Goal: Contribute content: Contribute content

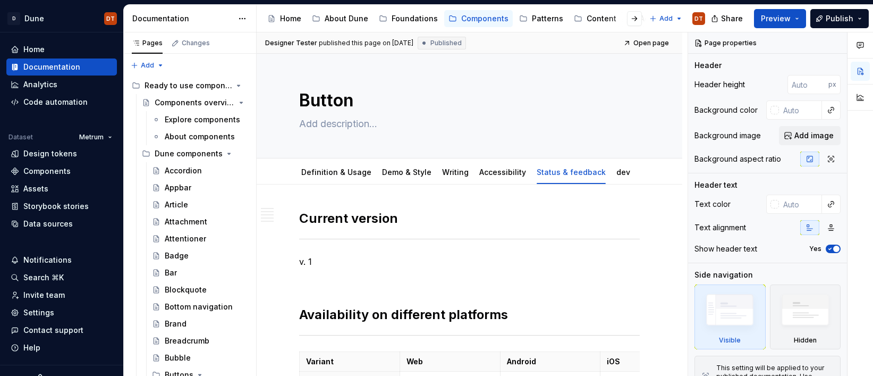
type textarea "*"
click at [330, 175] on link "Definition & Usage" at bounding box center [336, 171] width 70 height 9
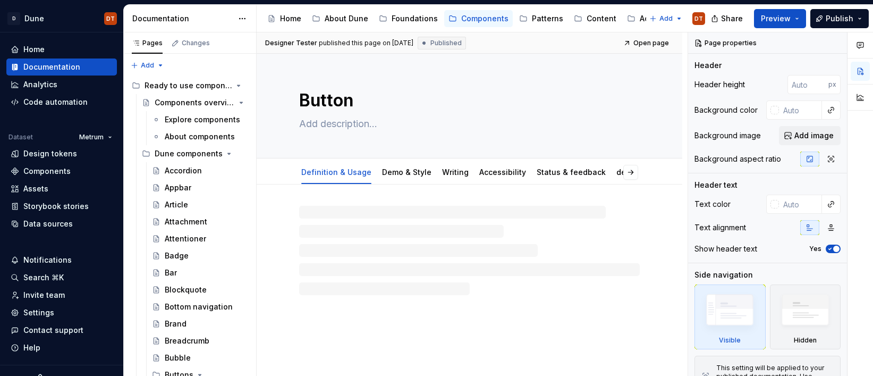
type textarea "*"
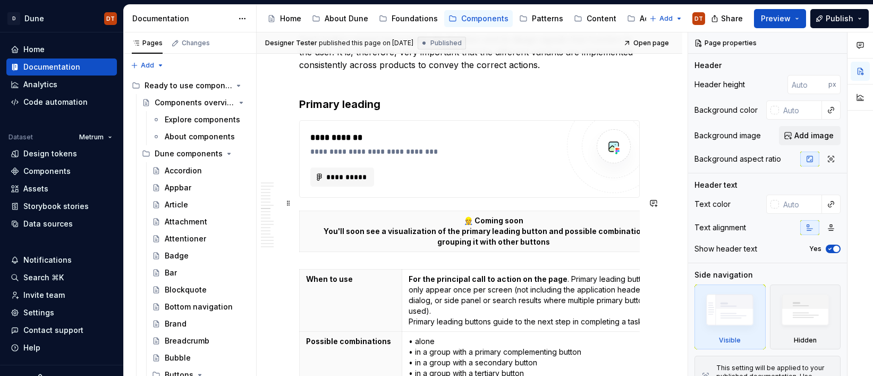
scroll to position [1154, 0]
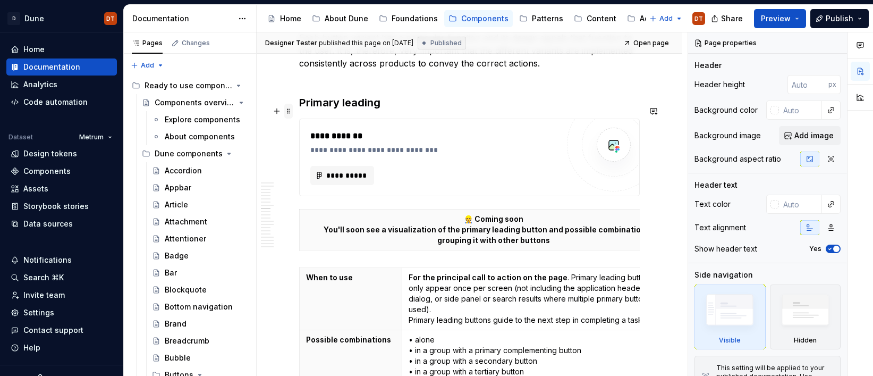
click at [288, 112] on span at bounding box center [288, 111] width 8 height 15
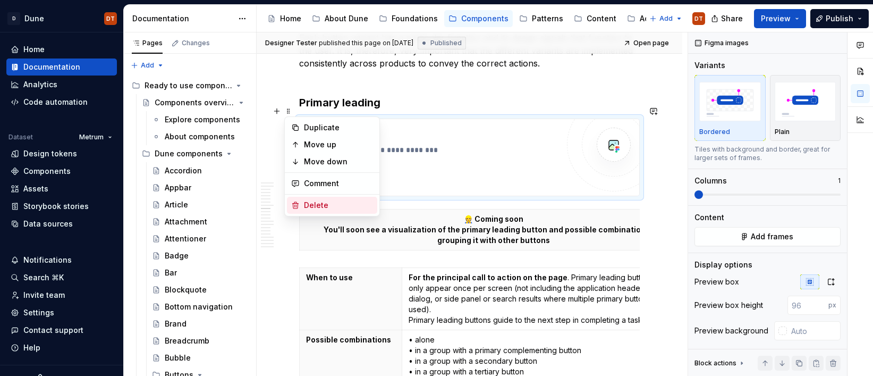
click at [319, 206] on div "Delete" at bounding box center [338, 205] width 69 height 11
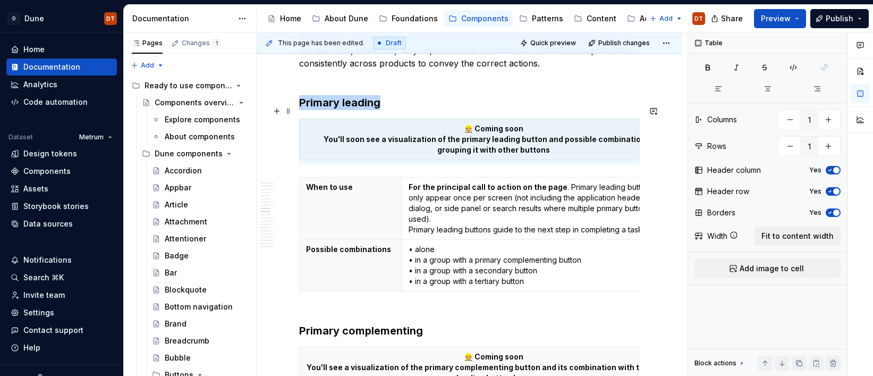
drag, startPoint x: 288, startPoint y: 113, endPoint x: 324, endPoint y: 114, distance: 35.6
click at [288, 113] on span at bounding box center [288, 111] width 8 height 15
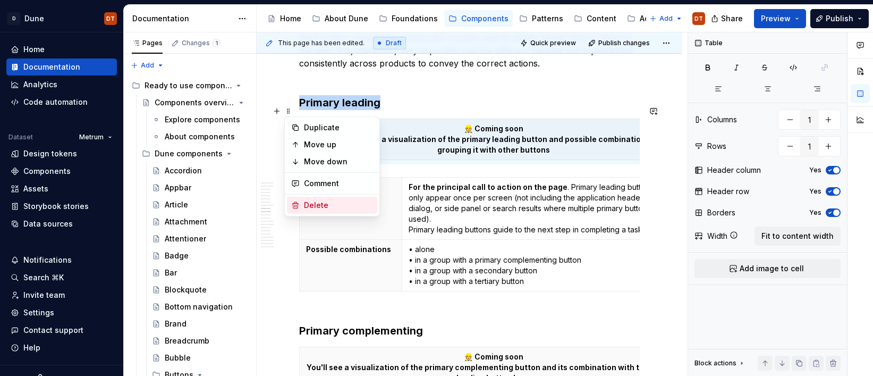
click at [315, 207] on div "Delete" at bounding box center [338, 205] width 69 height 11
type input "2"
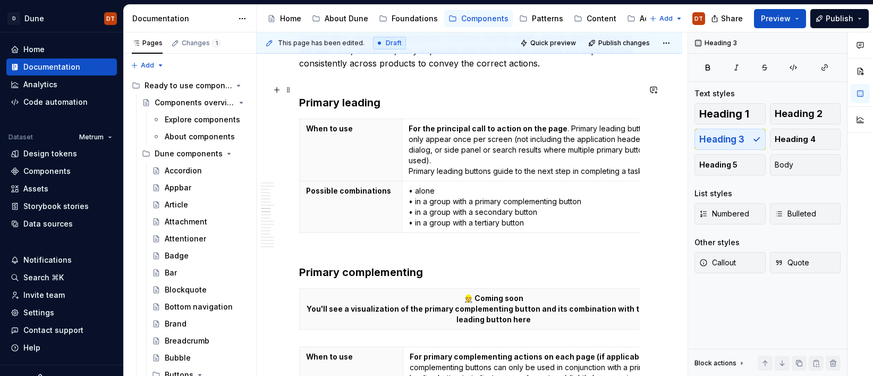
click at [405, 95] on h3 "Primary leading" at bounding box center [469, 102] width 341 height 15
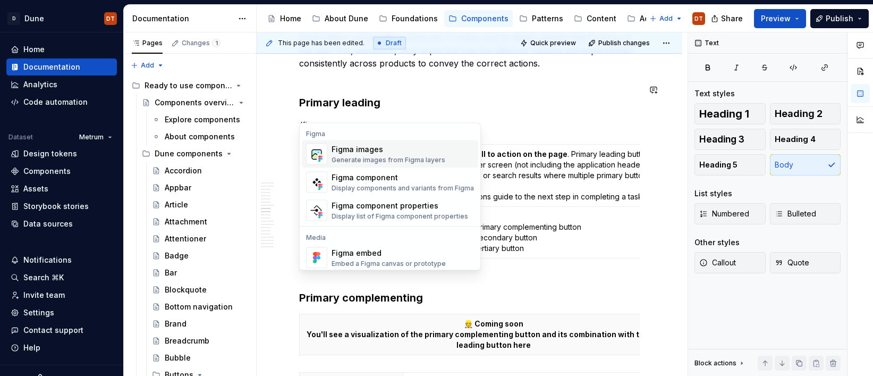
click at [373, 154] on div "Figma images" at bounding box center [388, 149] width 114 height 11
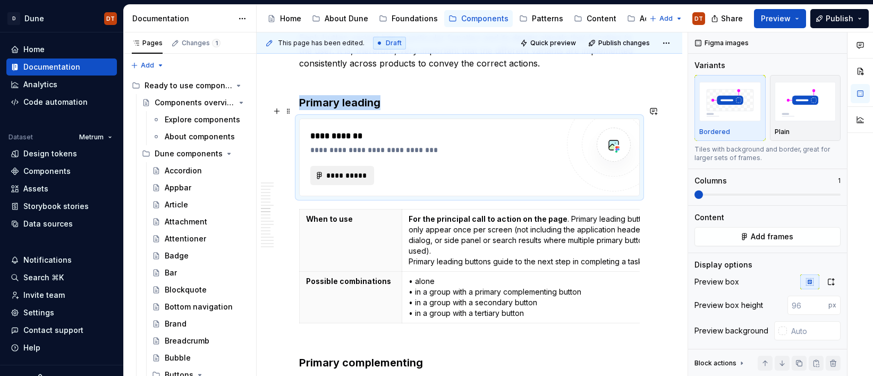
click at [353, 170] on span "**********" at bounding box center [346, 175] width 41 height 11
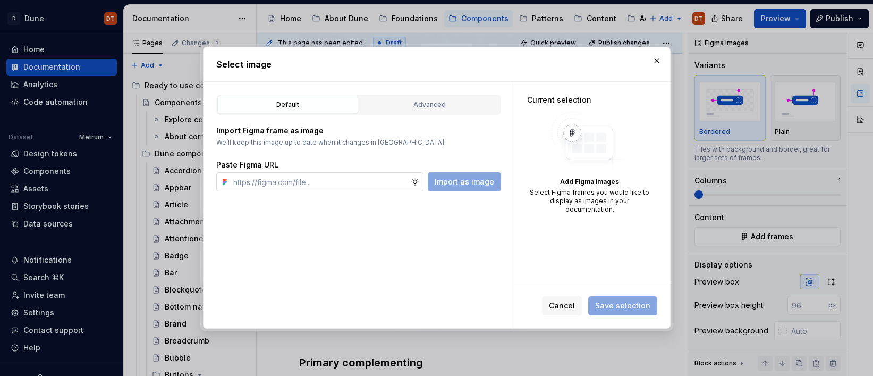
type textarea "*"
click at [253, 184] on input "text" at bounding box center [320, 181] width 182 height 19
type input "button"
click at [657, 63] on button "button" at bounding box center [656, 60] width 15 height 15
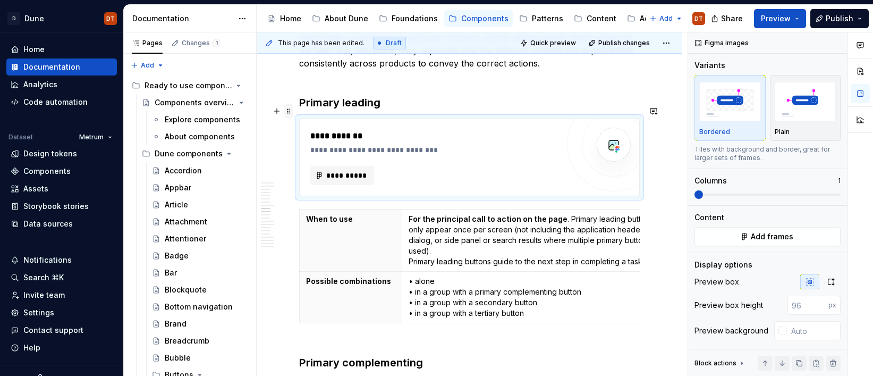
click at [290, 112] on span at bounding box center [288, 111] width 8 height 15
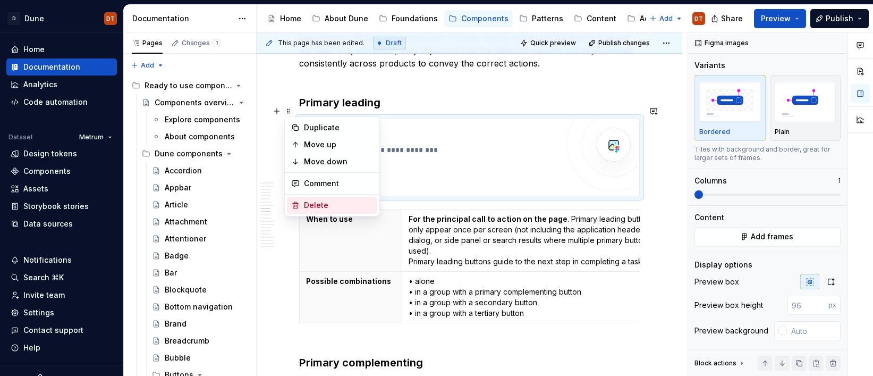
click at [318, 203] on div "Delete" at bounding box center [338, 205] width 69 height 11
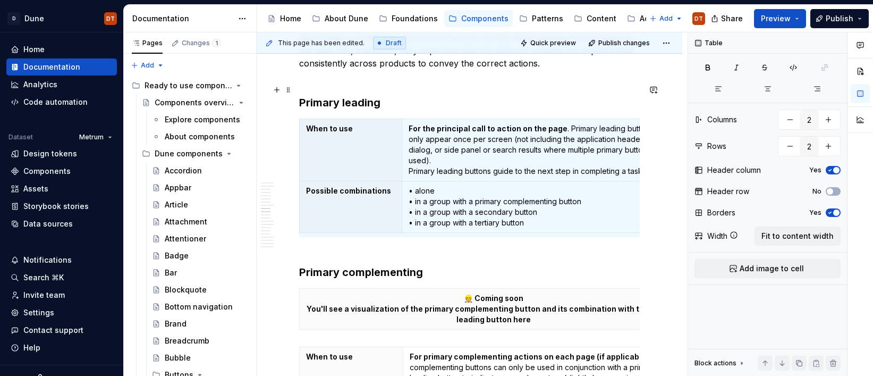
click at [388, 95] on h3 "Primary leading" at bounding box center [469, 102] width 341 height 15
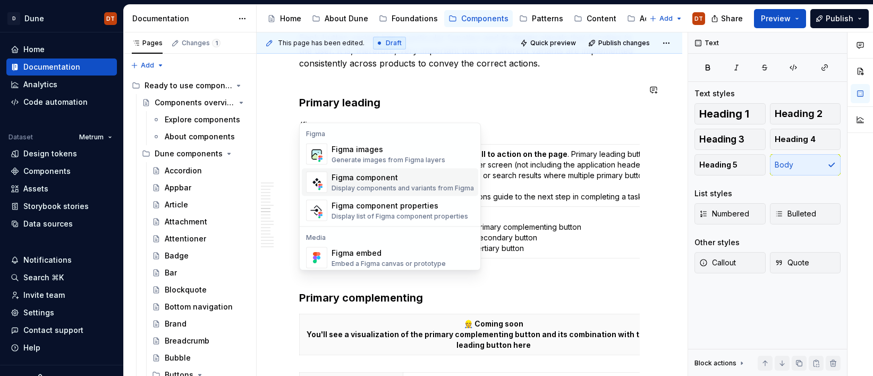
click at [405, 184] on div "Display components and variants from Figma" at bounding box center [402, 188] width 142 height 8
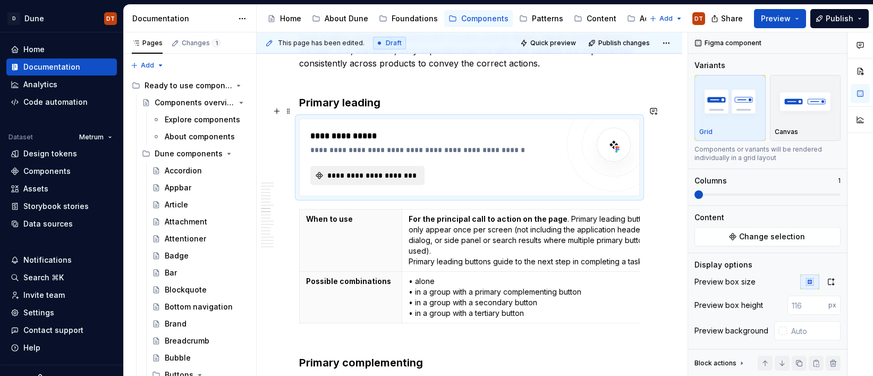
click at [385, 170] on span "**********" at bounding box center [372, 175] width 92 height 11
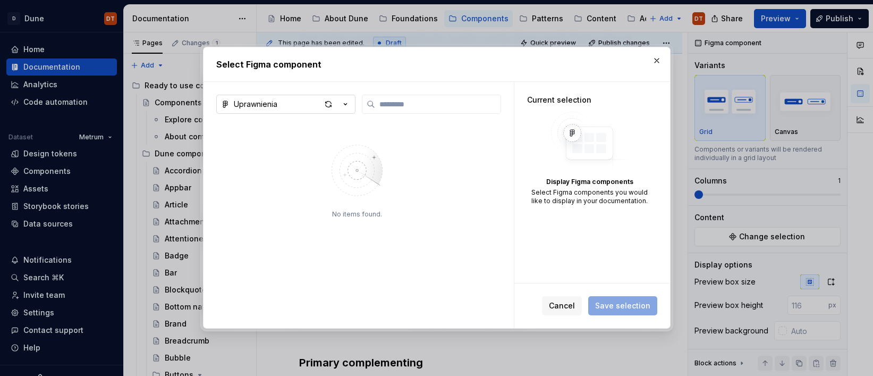
click at [347, 104] on icon "button" at bounding box center [345, 104] width 11 height 11
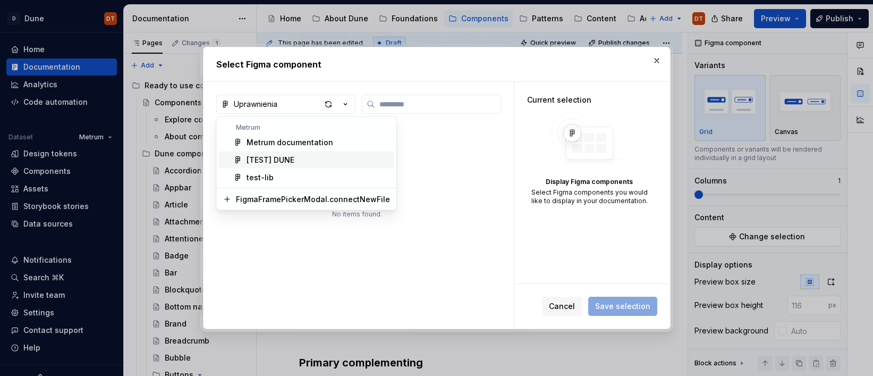
click at [278, 163] on div "[TEST] DUNE" at bounding box center [270, 160] width 48 height 11
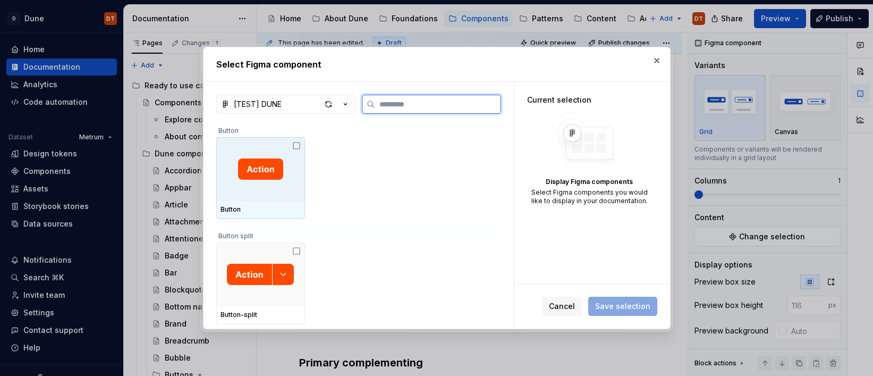
click at [261, 177] on img at bounding box center [260, 168] width 45 height 21
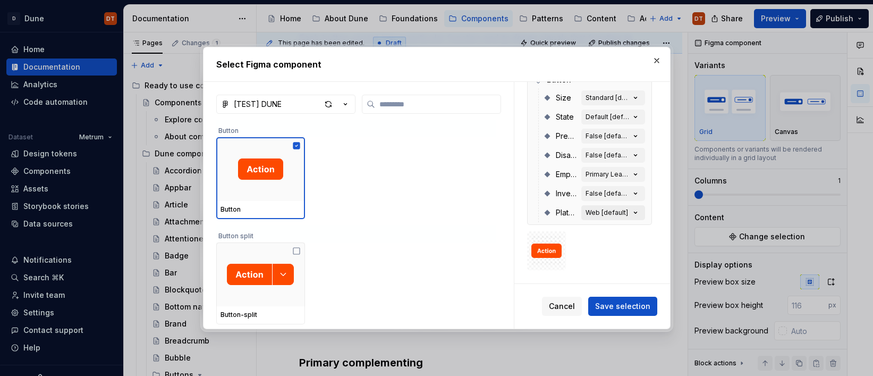
scroll to position [44, 0]
click at [617, 308] on span "Save selection" at bounding box center [622, 306] width 55 height 11
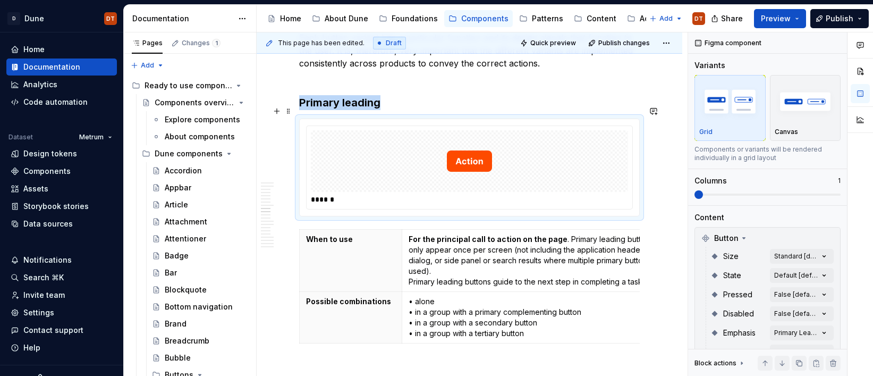
click at [414, 194] on div "******" at bounding box center [472, 199] width 322 height 11
click at [810, 124] on div "Canvas" at bounding box center [806, 108] width 62 height 56
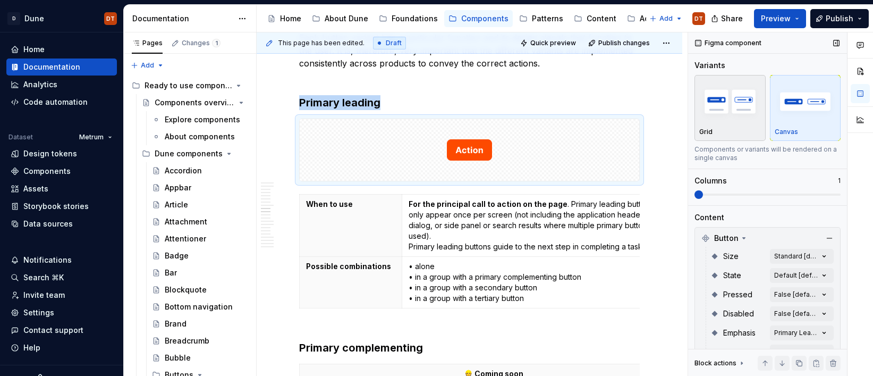
click at [747, 118] on img "button" at bounding box center [730, 101] width 62 height 39
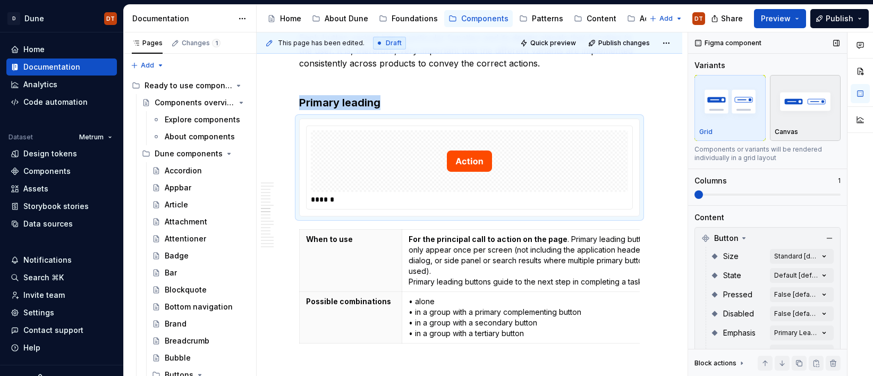
click at [812, 114] on img "button" at bounding box center [806, 101] width 62 height 39
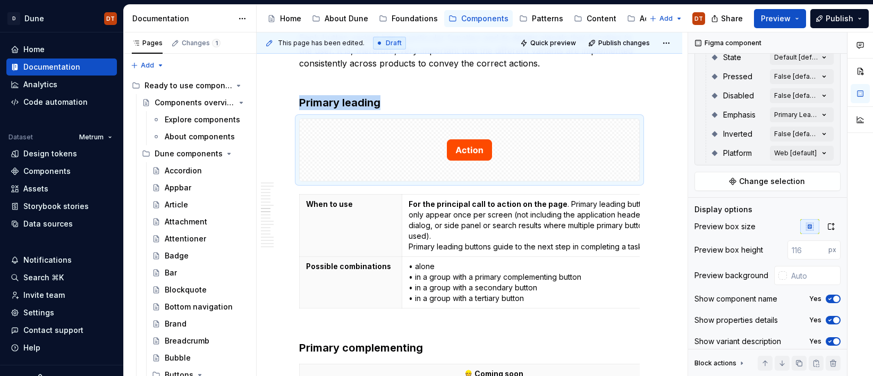
scroll to position [224, 0]
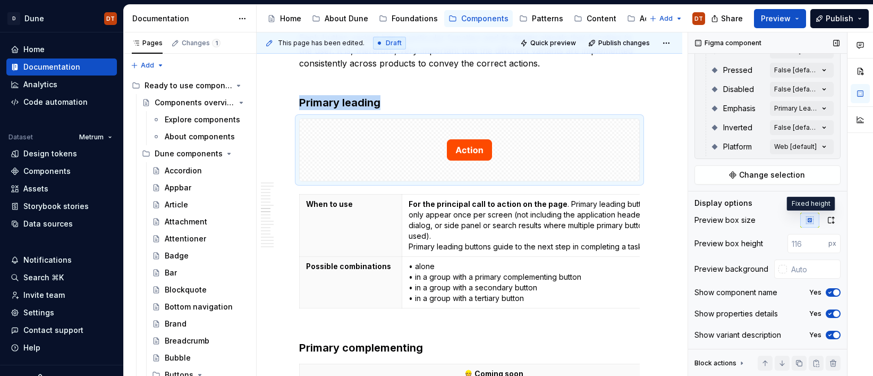
click at [810, 222] on icon "button" at bounding box center [809, 220] width 8 height 8
click at [831, 219] on icon "button" at bounding box center [831, 220] width 8 height 8
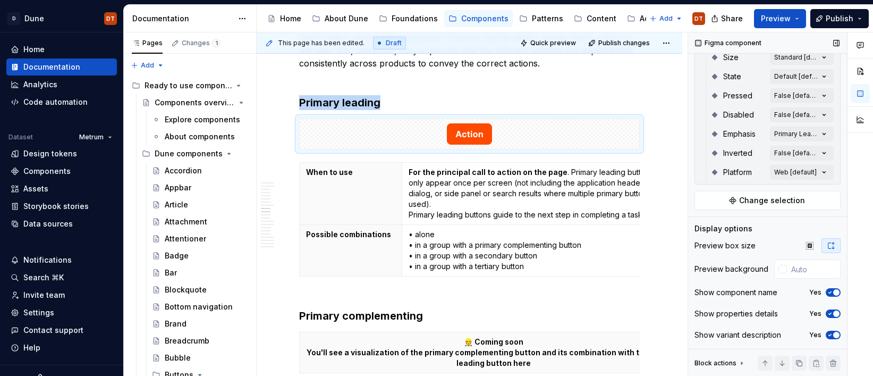
scroll to position [199, 0]
click at [783, 272] on div at bounding box center [782, 269] width 8 height 8
click at [694, 212] on div "Comments Open comments No comments yet Select ‘Comment’ from the block context …" at bounding box center [780, 204] width 185 height 344
click at [781, 22] on span "Preview" at bounding box center [776, 18] width 30 height 11
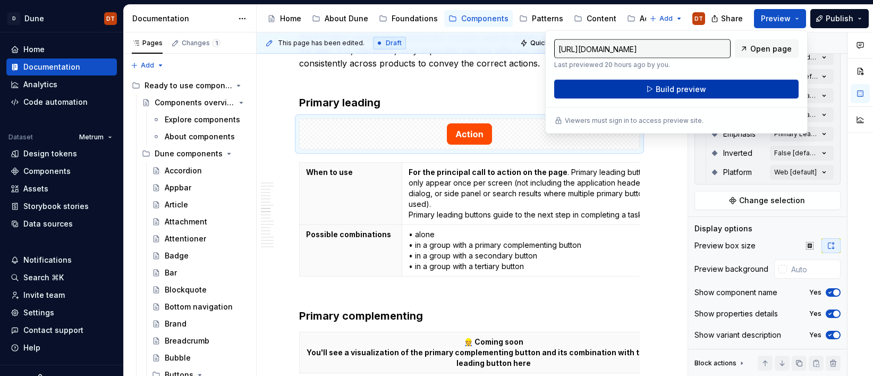
click at [700, 88] on span "Build preview" at bounding box center [681, 89] width 50 height 11
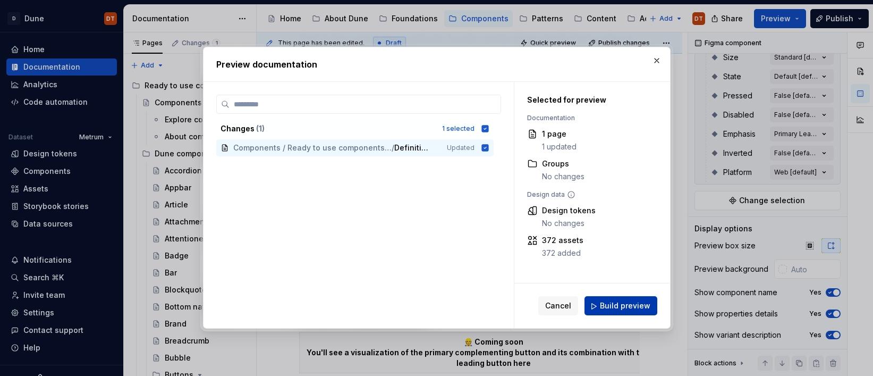
click at [618, 304] on span "Build preview" at bounding box center [625, 306] width 50 height 11
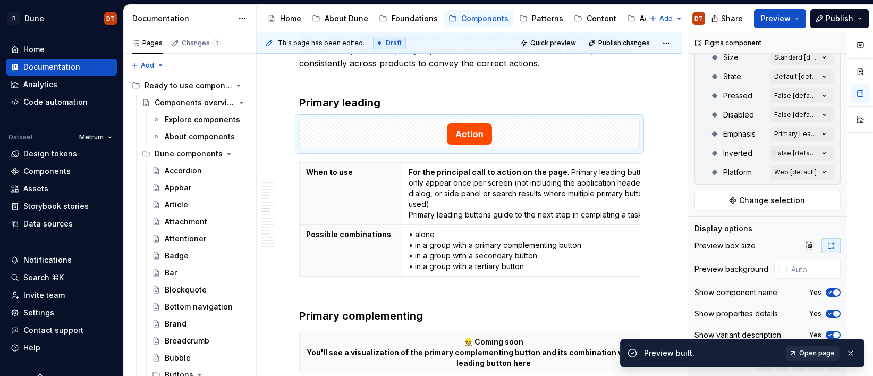
click at [819, 356] on span "Open page" at bounding box center [817, 352] width 36 height 8
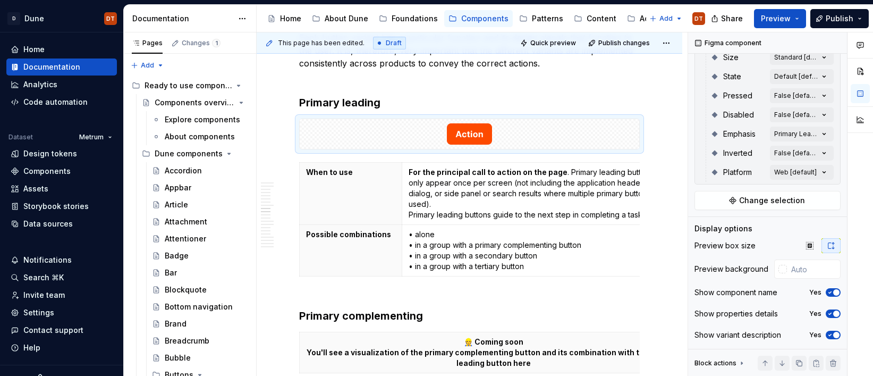
type textarea "*"
click at [784, 272] on div at bounding box center [782, 269] width 8 height 8
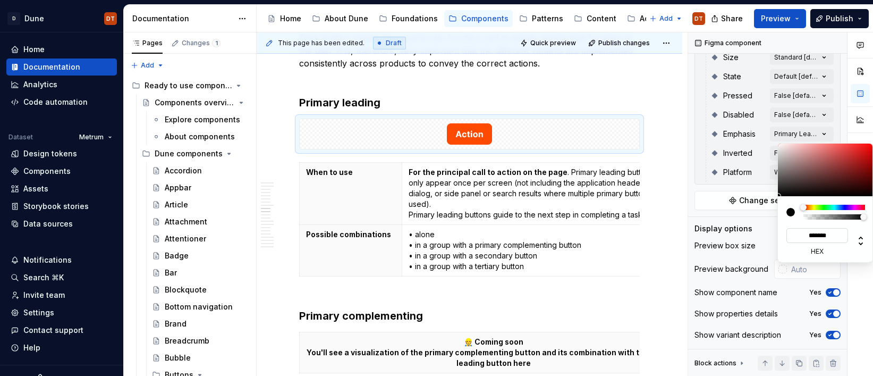
type input "#F2F4F6"
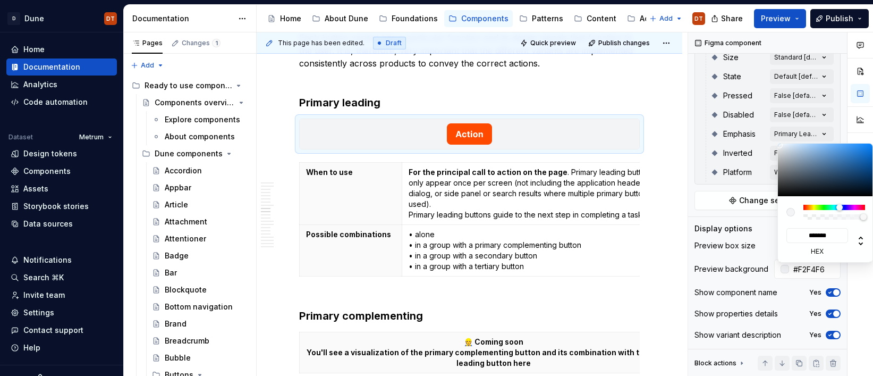
type input "*******"
click at [788, 254] on label "hex" at bounding box center [817, 251] width 62 height 8
click at [788, 243] on input "*******" at bounding box center [817, 235] width 62 height 15
click at [611, 80] on html "D Dune DT Home Documentation Analytics Code automation Dataset Metrum Design to…" at bounding box center [436, 188] width 873 height 376
click at [639, 69] on html "D Dune DT Home Documentation Analytics Code automation Dataset Metrum Design to…" at bounding box center [436, 188] width 873 height 376
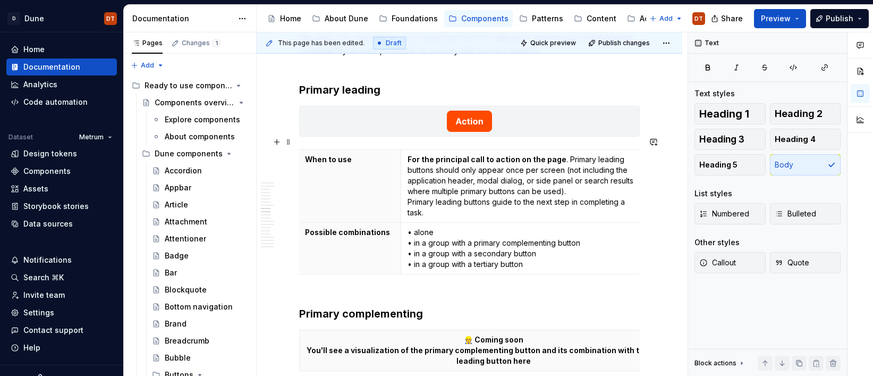
scroll to position [0, 0]
drag, startPoint x: 644, startPoint y: 185, endPoint x: 600, endPoint y: 188, distance: 43.6
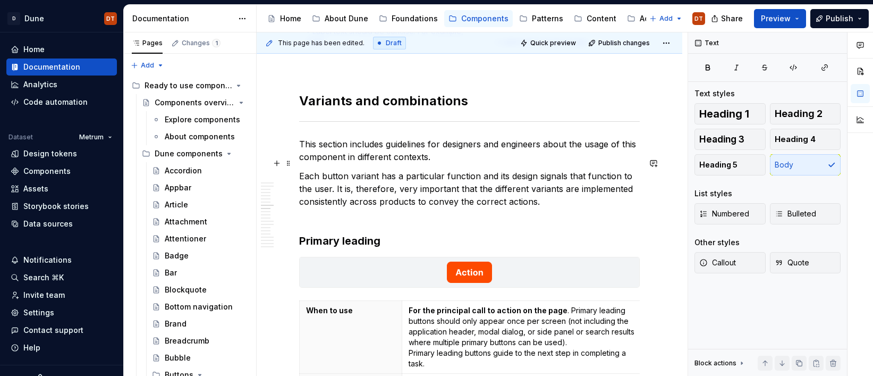
scroll to position [1009, 0]
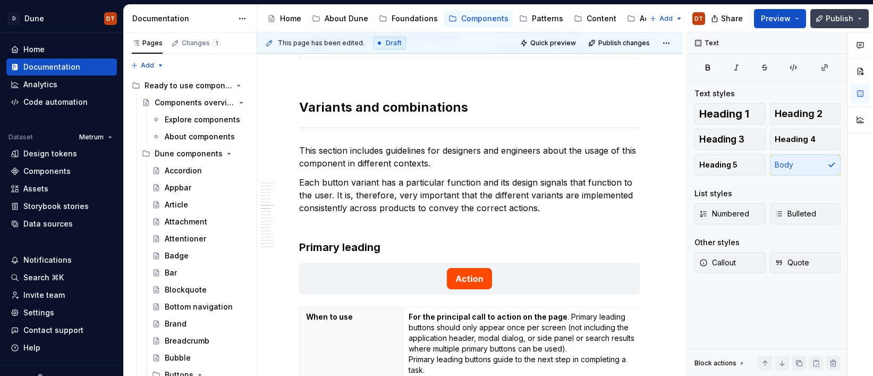
click at [836, 20] on span "Publish" at bounding box center [840, 18] width 28 height 11
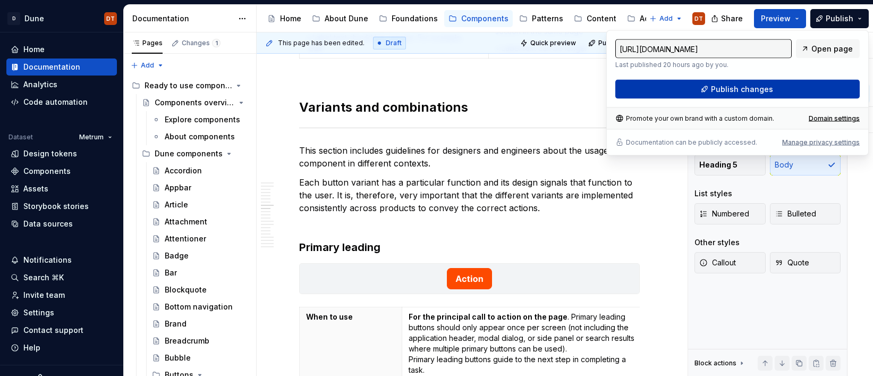
click at [743, 91] on span "Publish changes" at bounding box center [742, 89] width 62 height 11
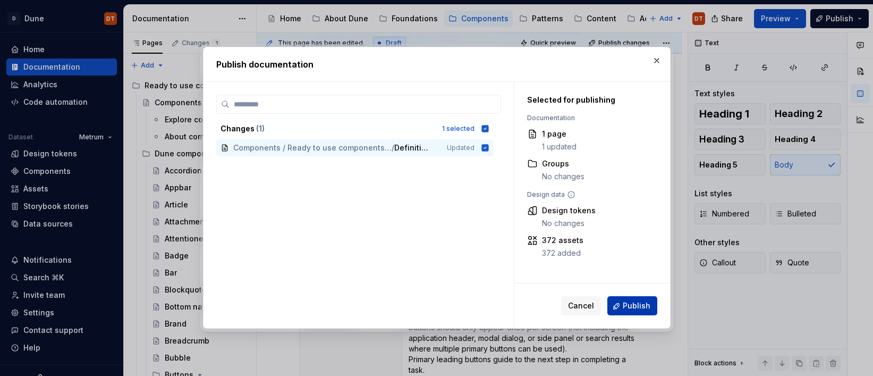
click at [629, 308] on span "Publish" at bounding box center [637, 306] width 28 height 11
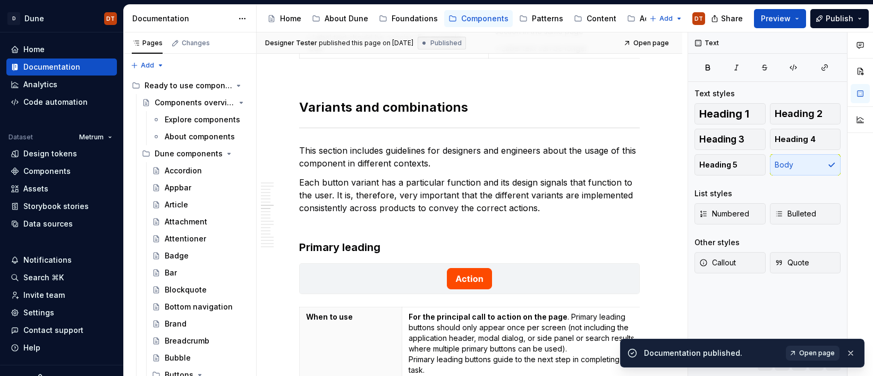
click at [811, 352] on span "Open page" at bounding box center [817, 352] width 36 height 8
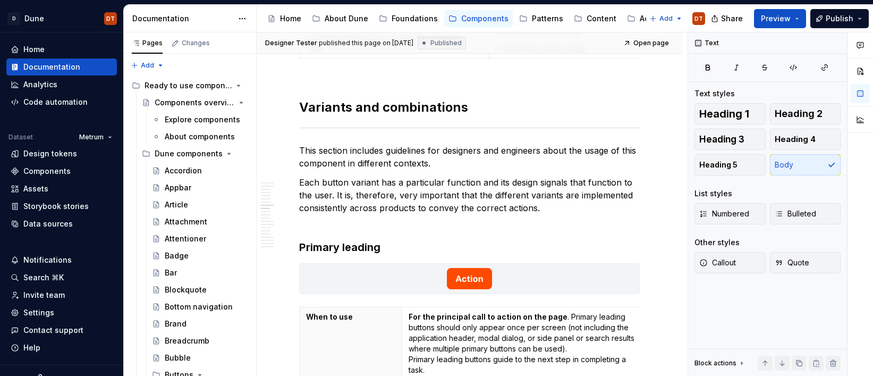
type textarea "*"
